Goal: Transaction & Acquisition: Subscribe to service/newsletter

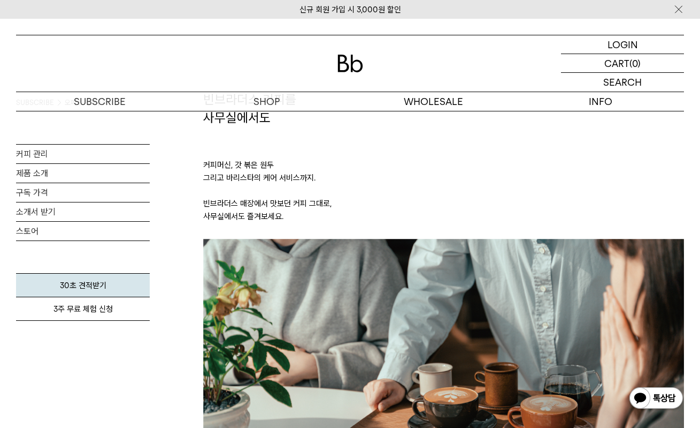
scroll to position [66, 0]
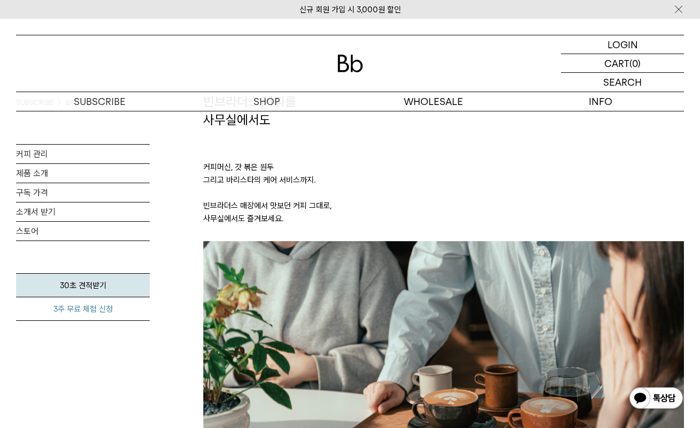
click at [77, 311] on link "3주 무료 체험 신청" at bounding box center [83, 309] width 134 height 24
click at [24, 195] on link "구독 가격" at bounding box center [83, 192] width 134 height 19
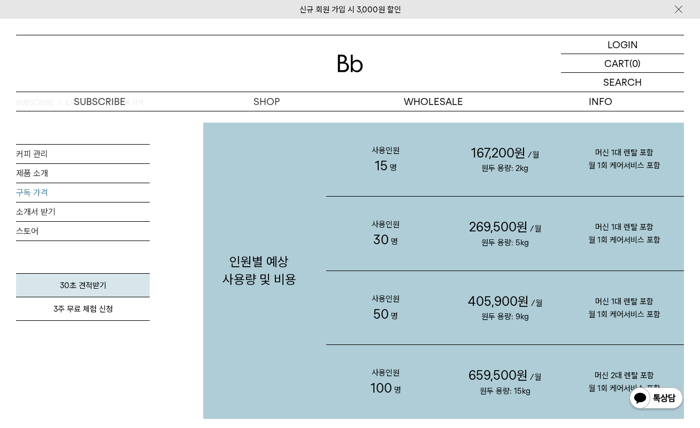
scroll to position [1022, 0]
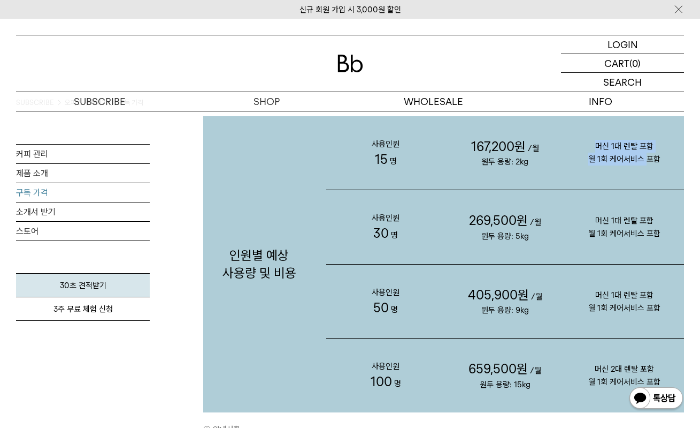
drag, startPoint x: 597, startPoint y: 144, endPoint x: 646, endPoint y: 159, distance: 50.8
click at [646, 159] on p "머신 1대 렌탈 포함 월 1회 케어서비스 포함" at bounding box center [624, 152] width 119 height 68
drag, startPoint x: 527, startPoint y: 143, endPoint x: 474, endPoint y: 141, distance: 53.0
click at [474, 141] on p "167,200원 /월 원두 용량: 2kg" at bounding box center [505, 153] width 119 height 74
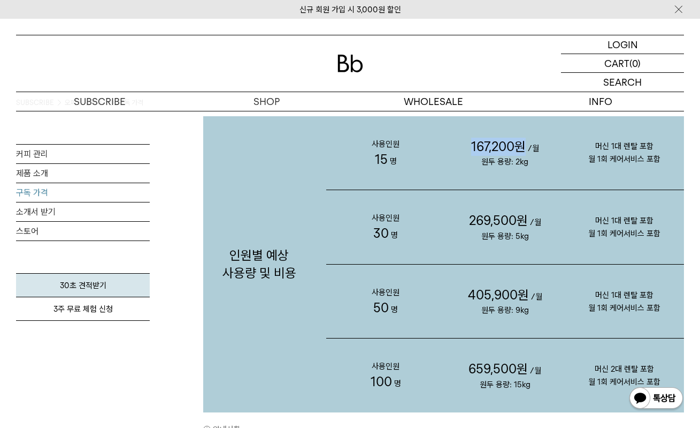
click at [474, 141] on span "167,200원" at bounding box center [498, 147] width 55 height 16
drag, startPoint x: 353, startPoint y: 141, endPoint x: 677, endPoint y: 162, distance: 325.0
click at [677, 162] on div "사용인원 15 명 167,200원 /월 원두 용량: 2kg 머신 1대 렌탈 포함 월 1회 케어서비스 포함" at bounding box center [505, 153] width 358 height 74
click at [668, 161] on p "머신 1대 렌탈 포함 월 1회 케어서비스 포함" at bounding box center [624, 152] width 119 height 68
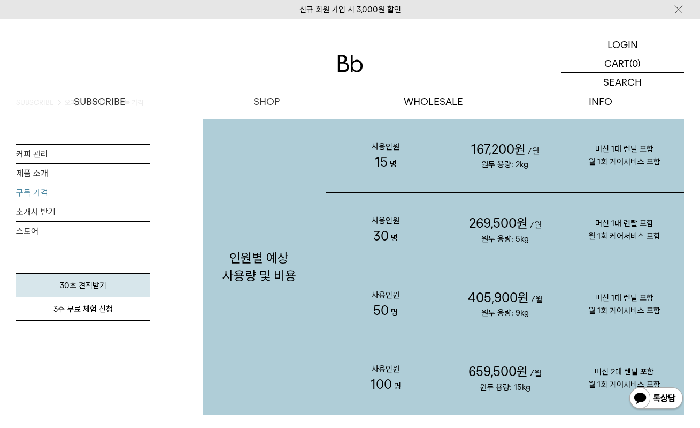
scroll to position [1022, 0]
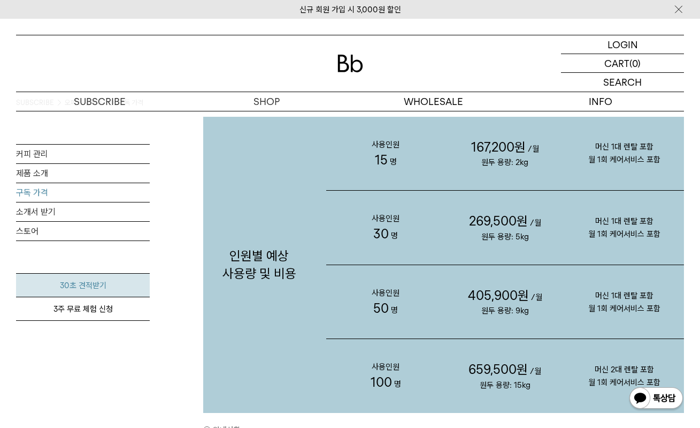
click at [107, 288] on link "30초 견적받기" at bounding box center [83, 285] width 134 height 24
